Goal: Transaction & Acquisition: Subscribe to service/newsletter

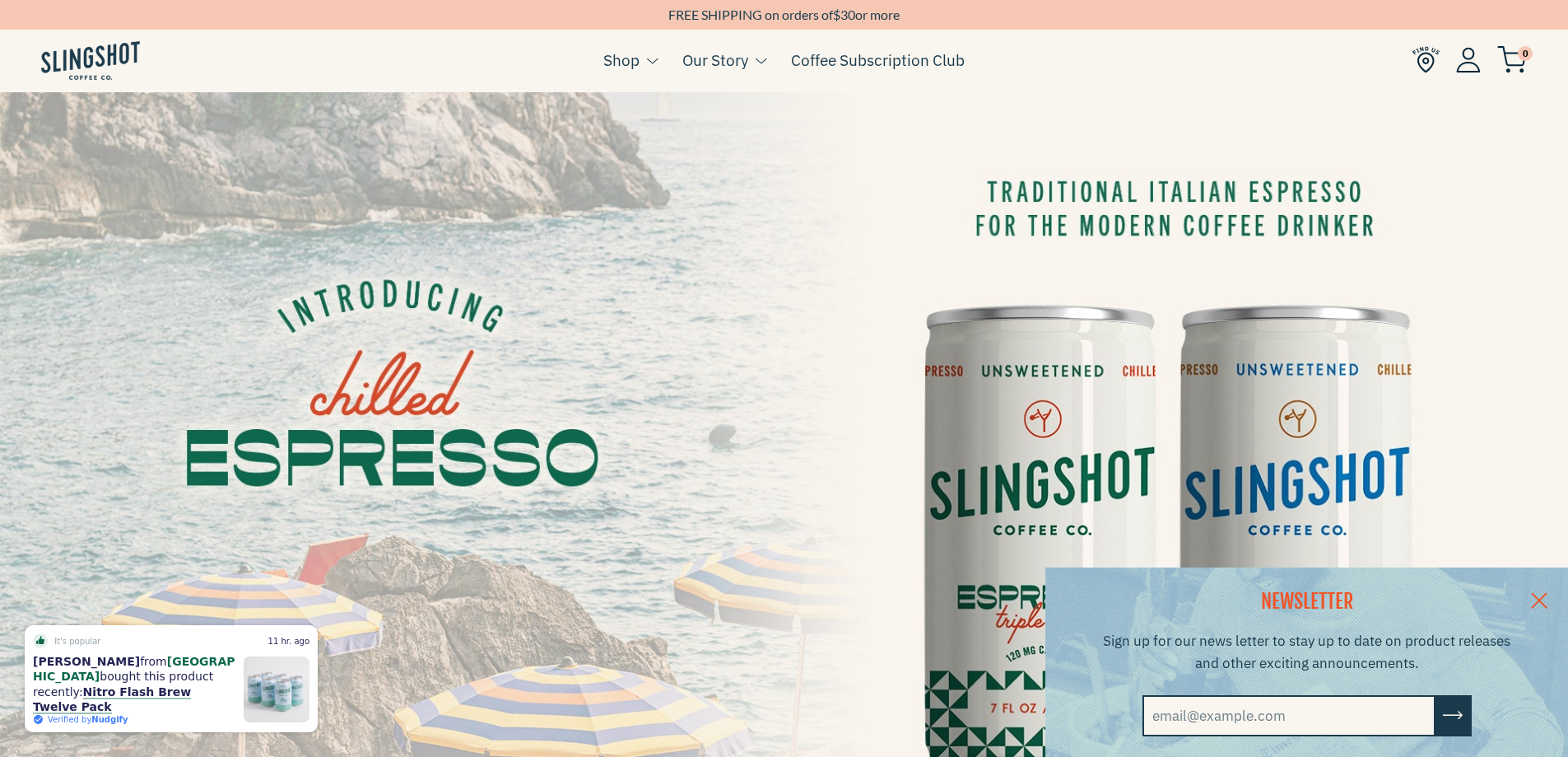
click at [1554, 593] on link at bounding box center [1539, 599] width 58 height 63
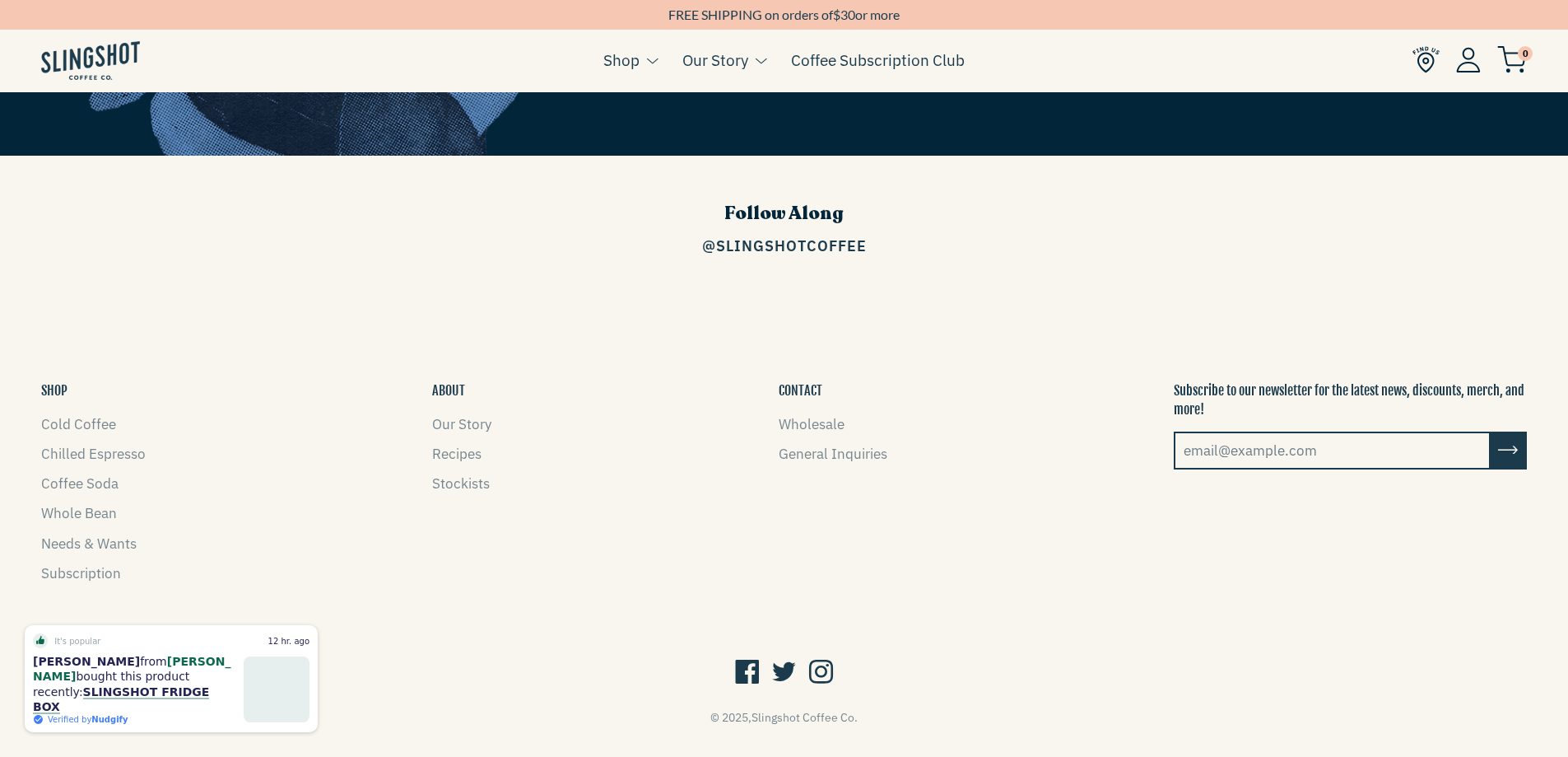
scroll to position [2647, 0]
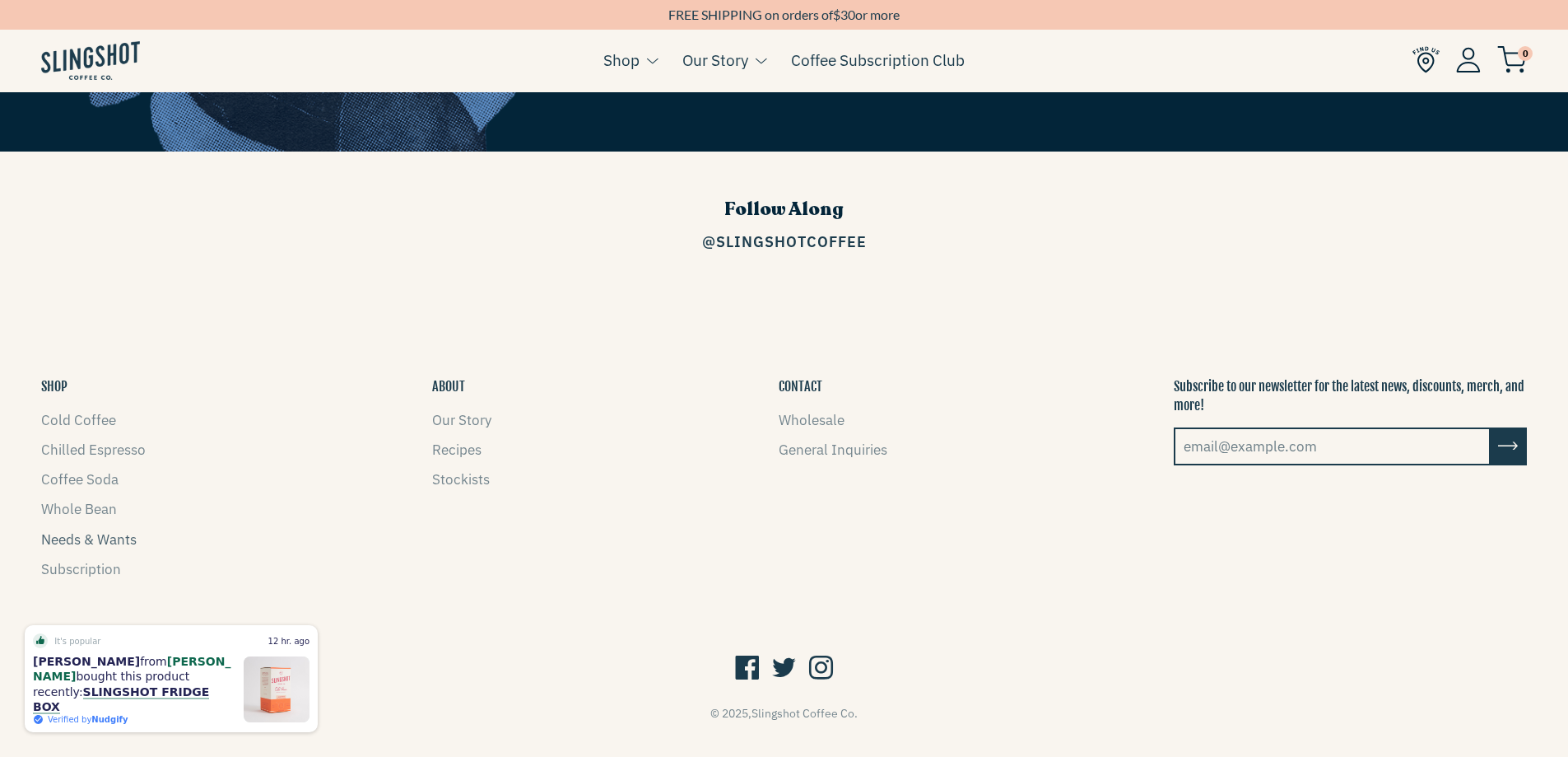
click at [109, 530] on link "Needs & Wants" at bounding box center [88, 539] width 95 height 18
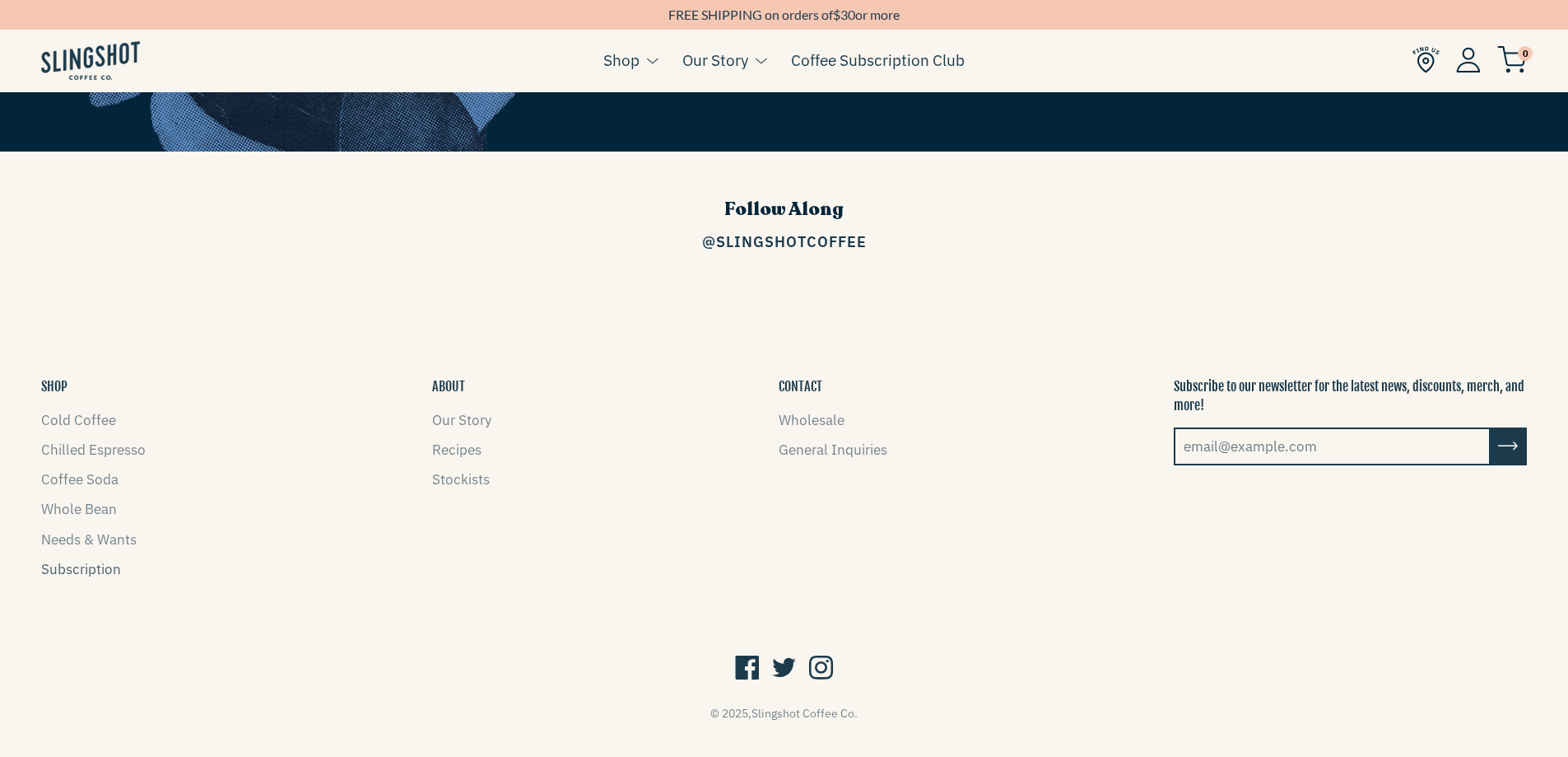
click at [78, 560] on link "Subscription" at bounding box center [81, 568] width 80 height 18
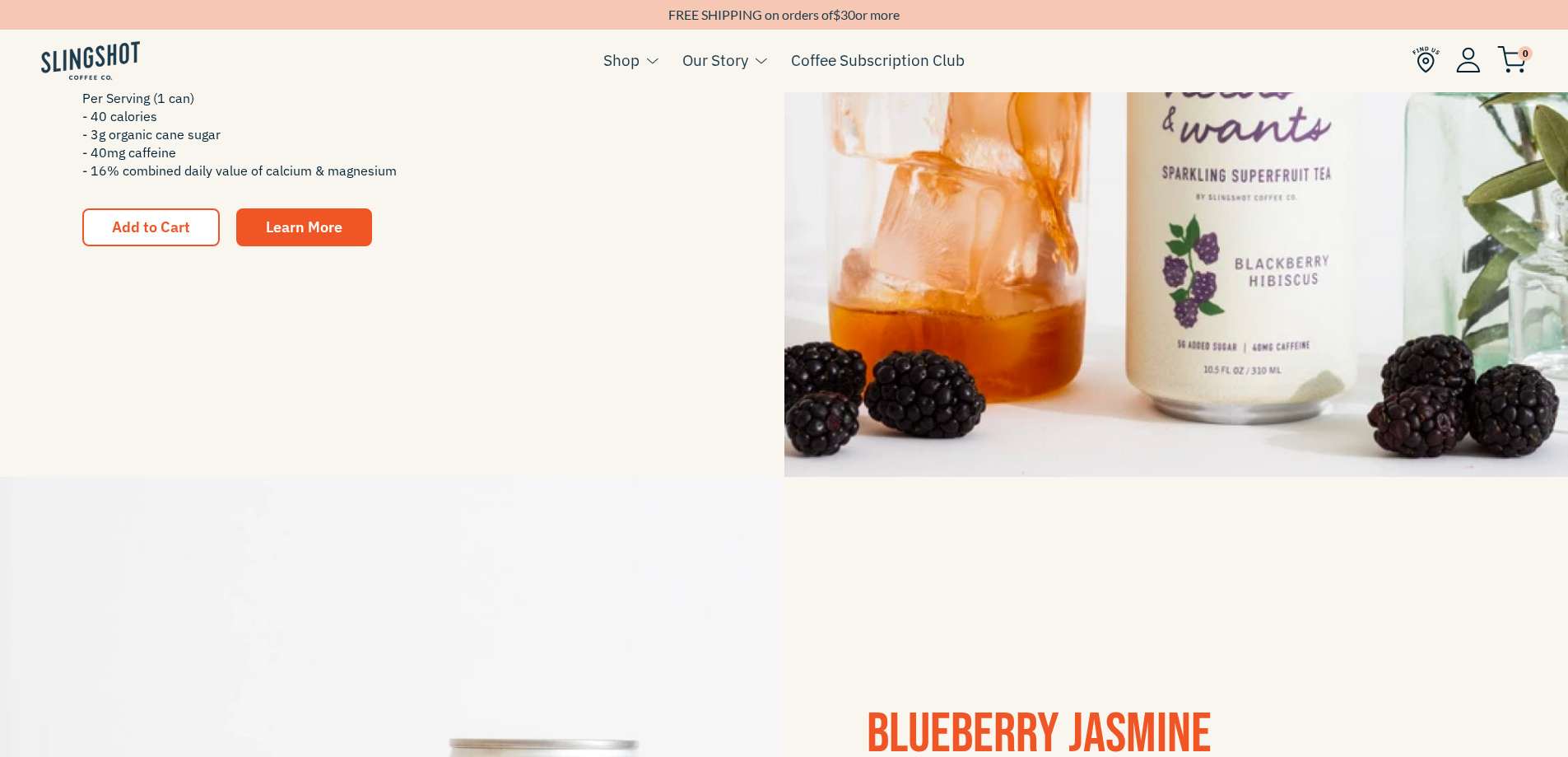
scroll to position [1153, 0]
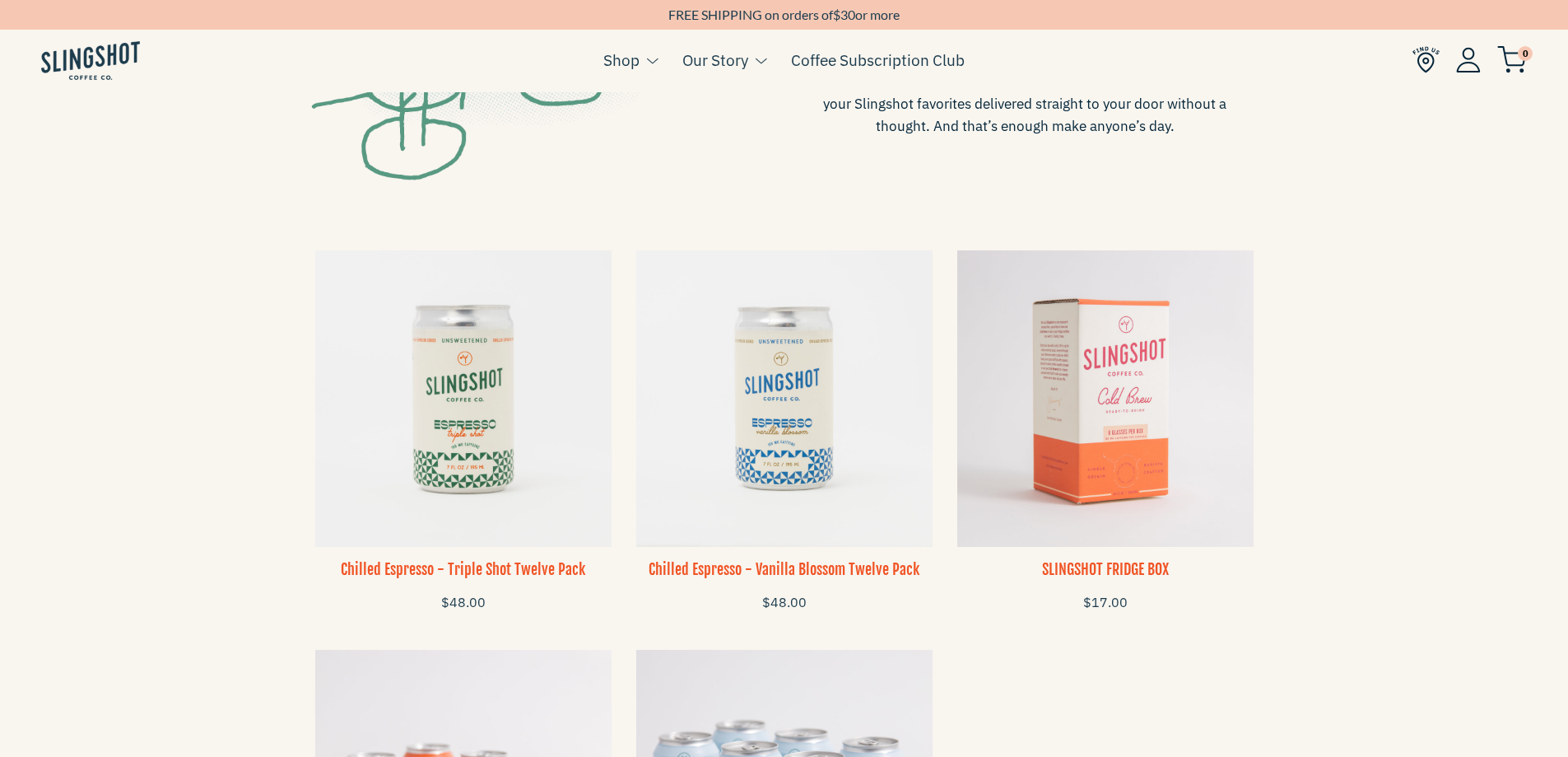
scroll to position [989, 0]
